Goal: Find specific page/section: Find specific page/section

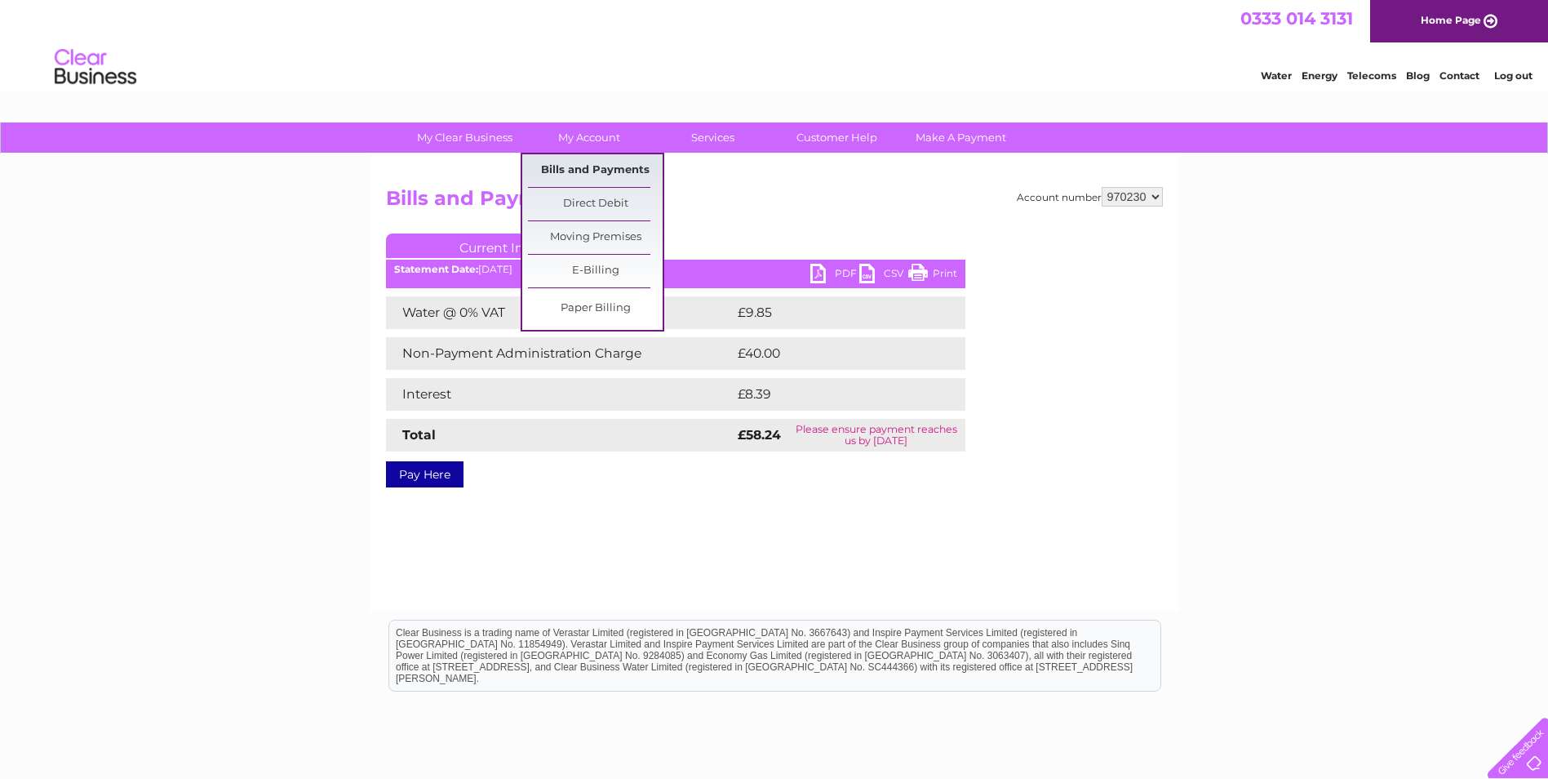
click at [575, 177] on link "Bills and Payments" at bounding box center [595, 170] width 135 height 33
click at [571, 167] on link "Bills and Payments" at bounding box center [595, 170] width 135 height 33
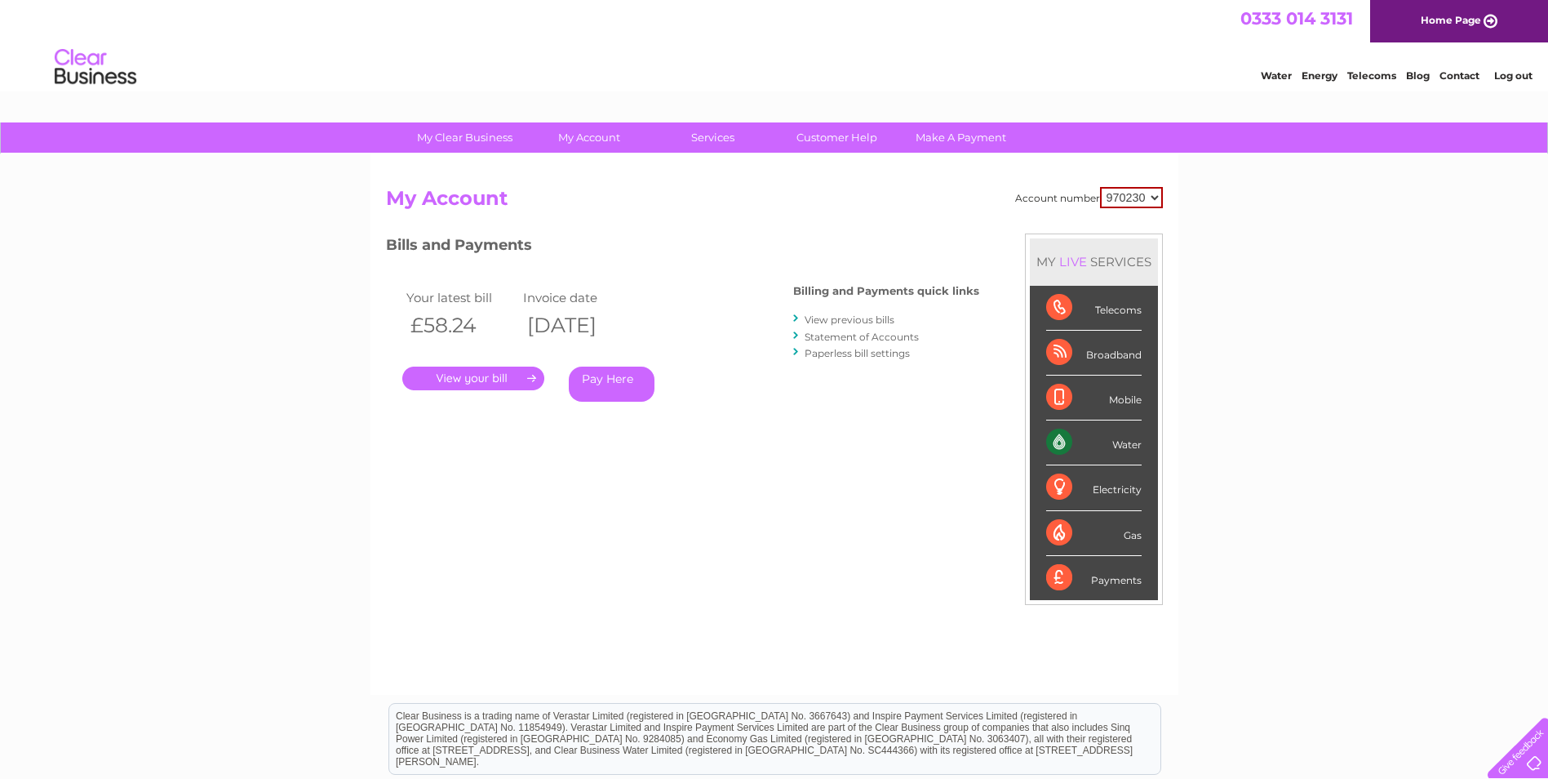
click at [858, 322] on link "View previous bills" at bounding box center [850, 319] width 90 height 12
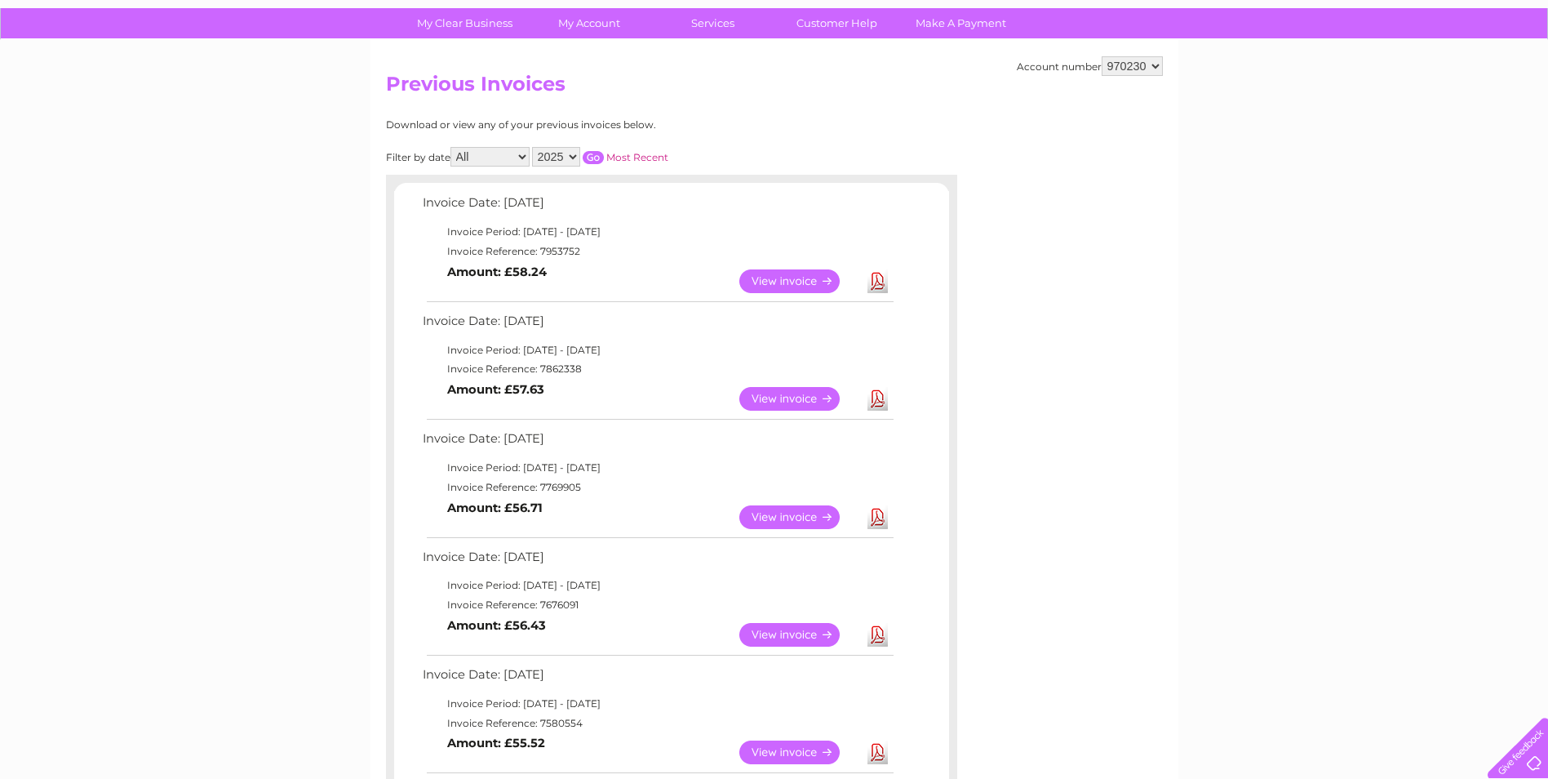
scroll to position [103, 0]
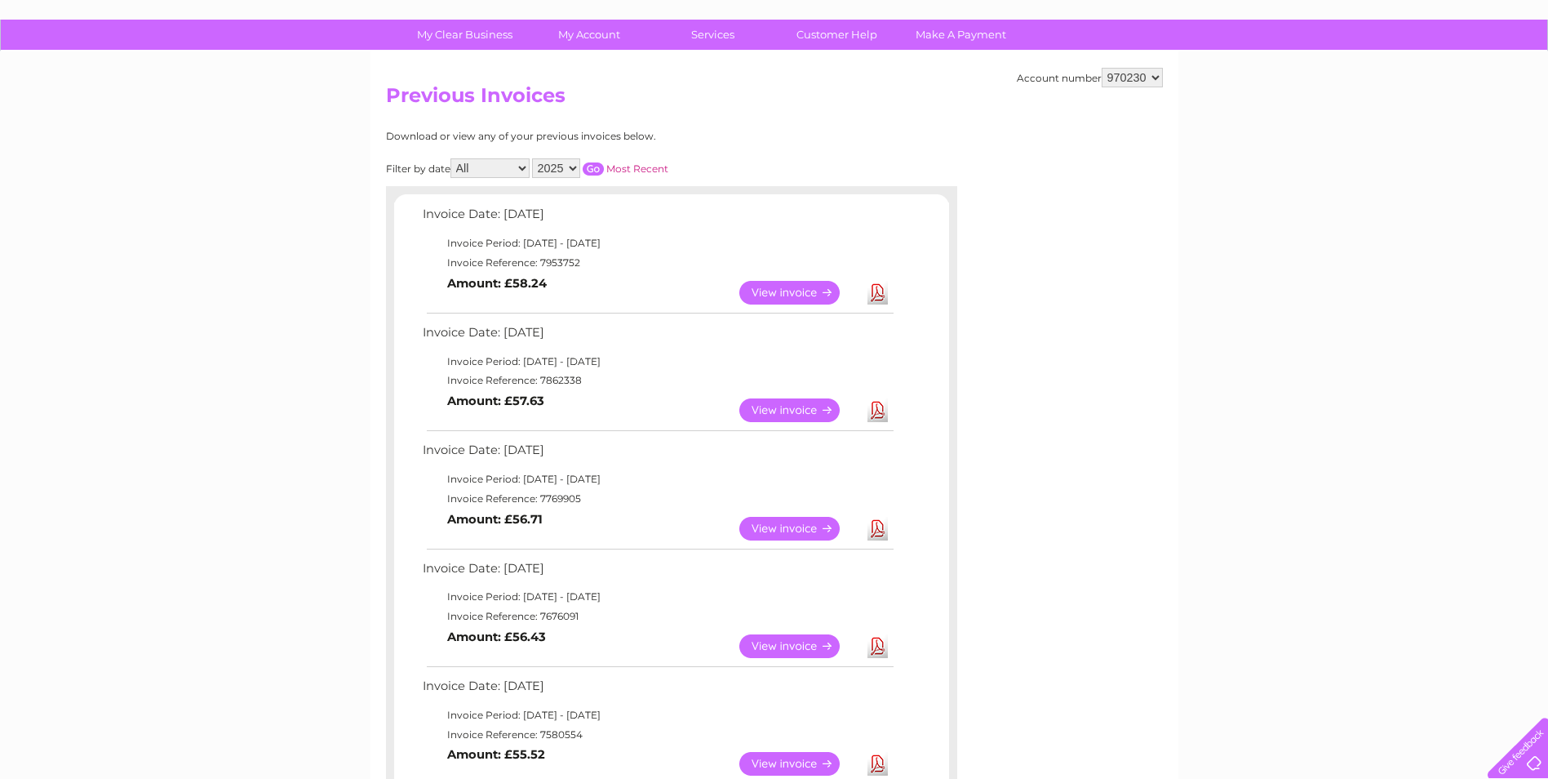
click at [570, 170] on select "2025 2024" at bounding box center [556, 168] width 48 height 20
select select "2024"
click at [534, 158] on select "2025 2024" at bounding box center [556, 168] width 48 height 20
click at [592, 171] on input "button" at bounding box center [593, 168] width 21 height 13
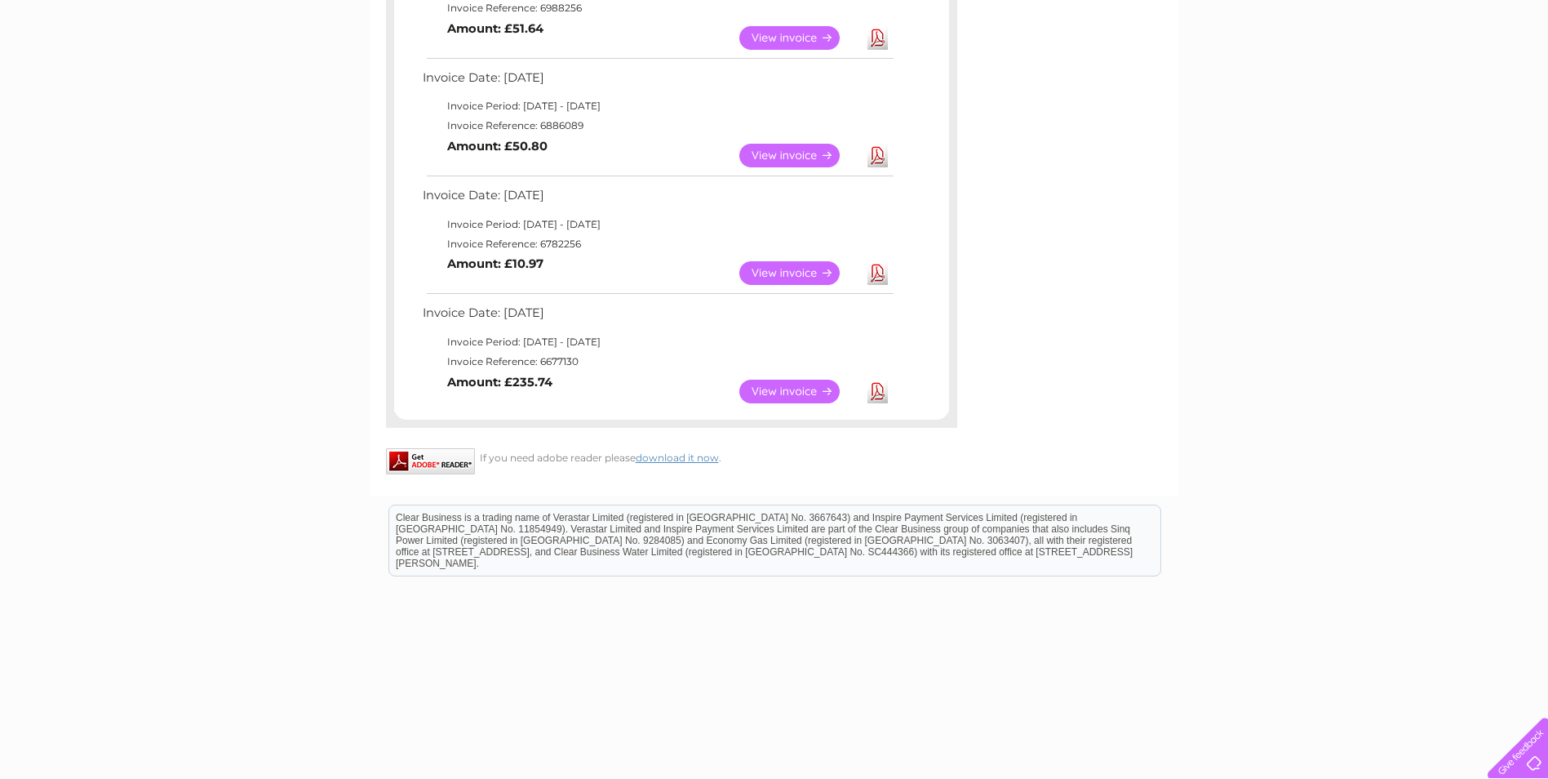
scroll to position [601, 0]
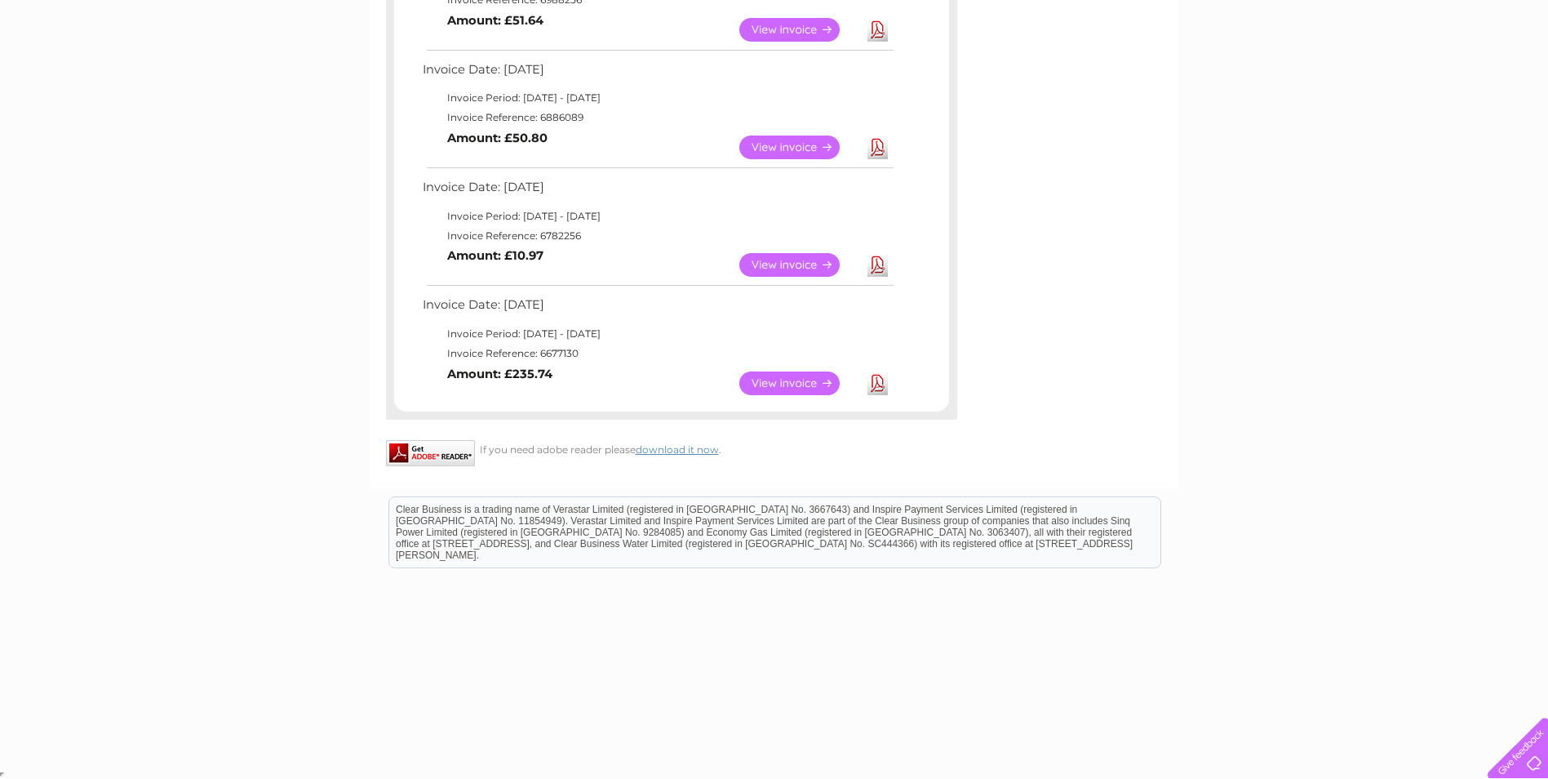
click at [769, 377] on link "View" at bounding box center [799, 383] width 120 height 24
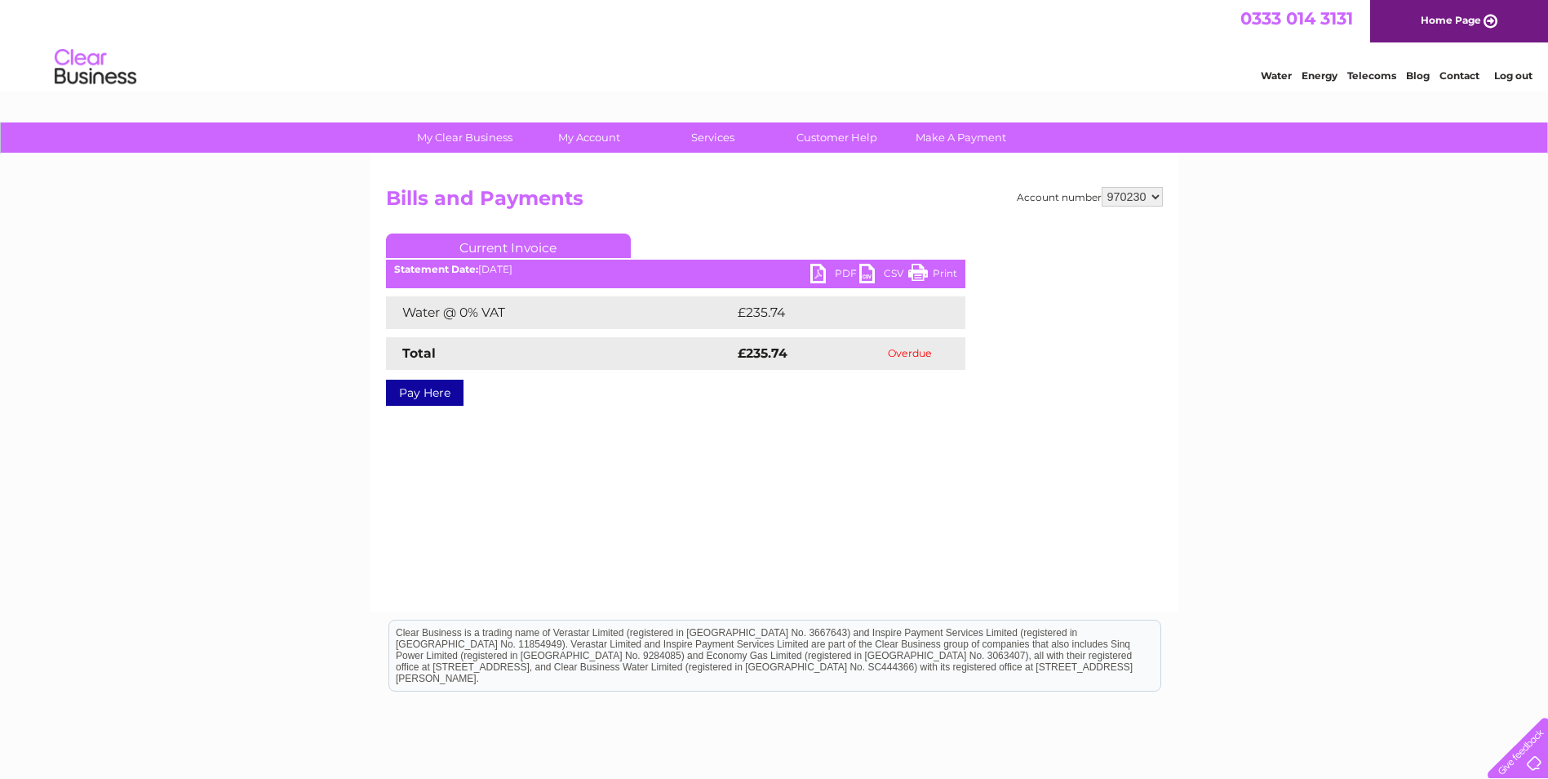
click at [841, 273] on link "PDF" at bounding box center [834, 276] width 49 height 24
